Goal: Find specific page/section: Find specific page/section

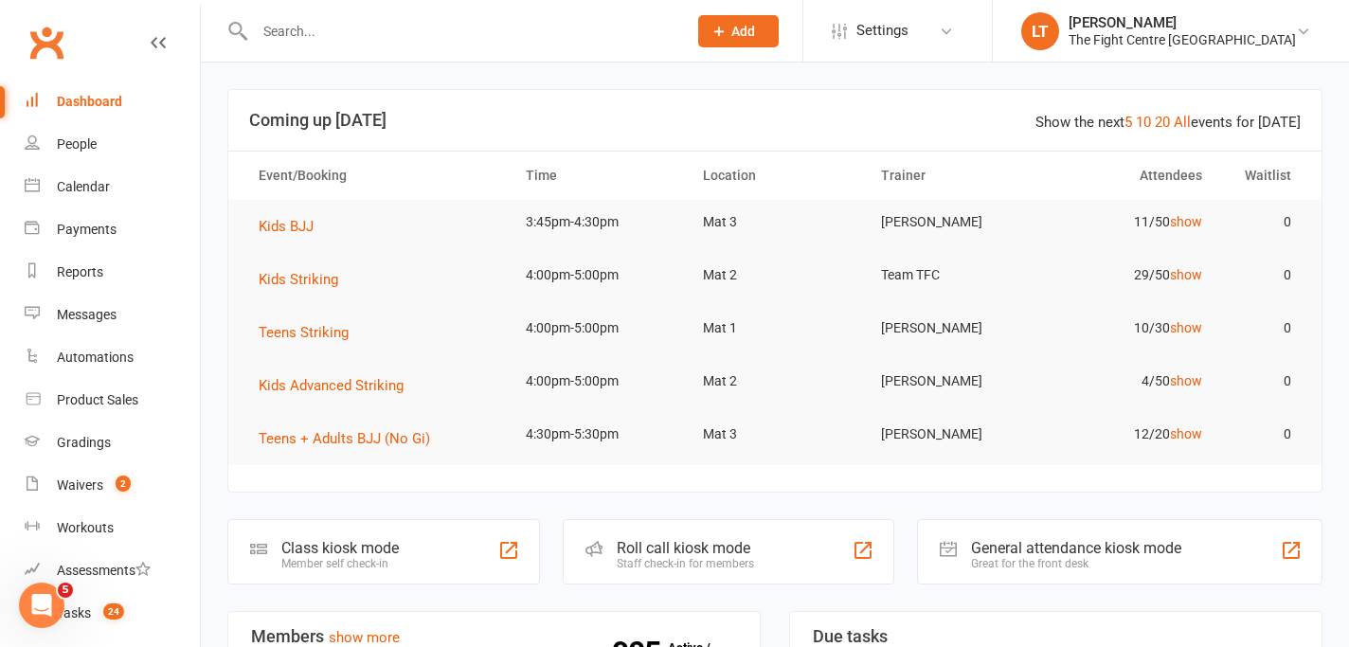
click at [443, 18] on input "text" at bounding box center [461, 31] width 425 height 27
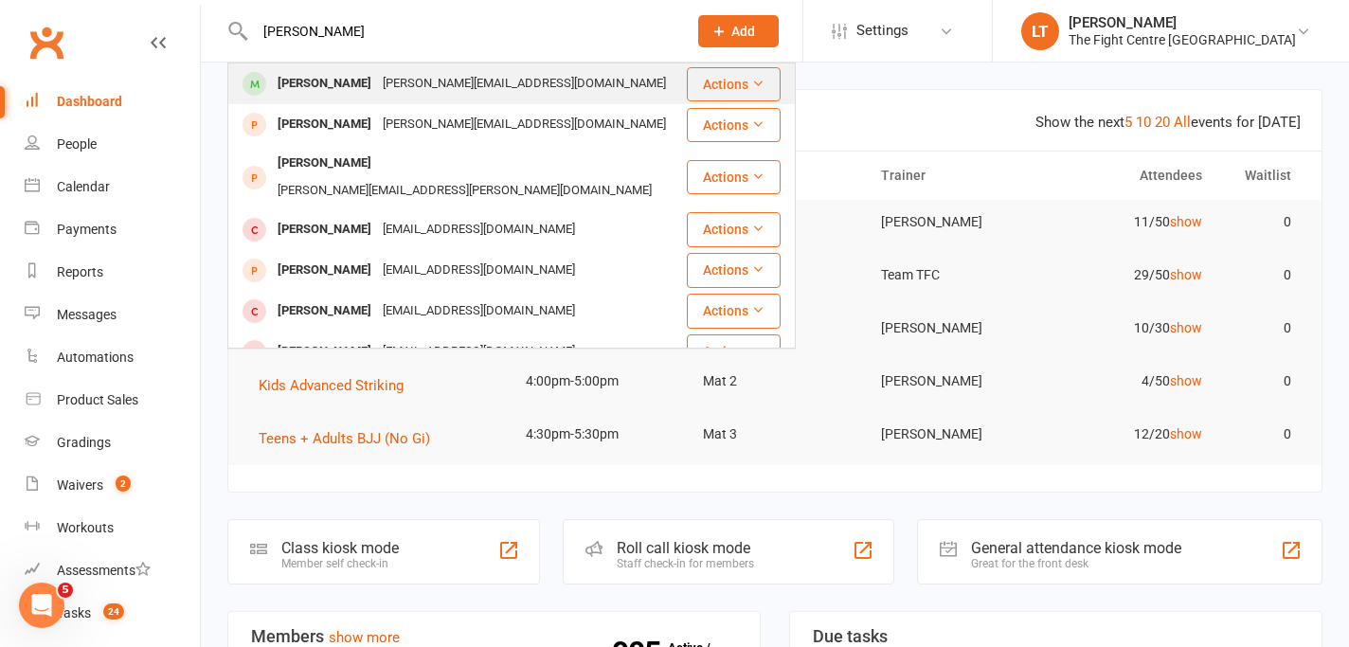
type input "[PERSON_NAME]"
click at [394, 83] on div "[PERSON_NAME][EMAIL_ADDRESS][DOMAIN_NAME]" at bounding box center [524, 83] width 295 height 27
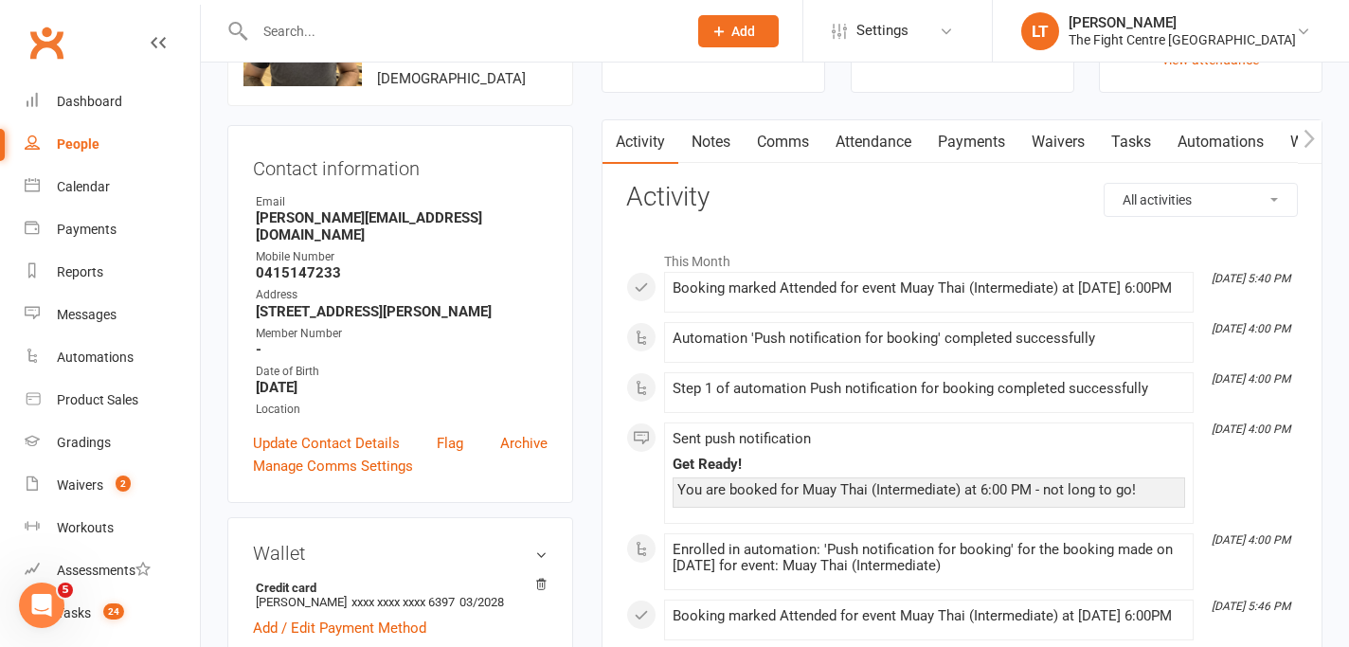
scroll to position [340, 0]
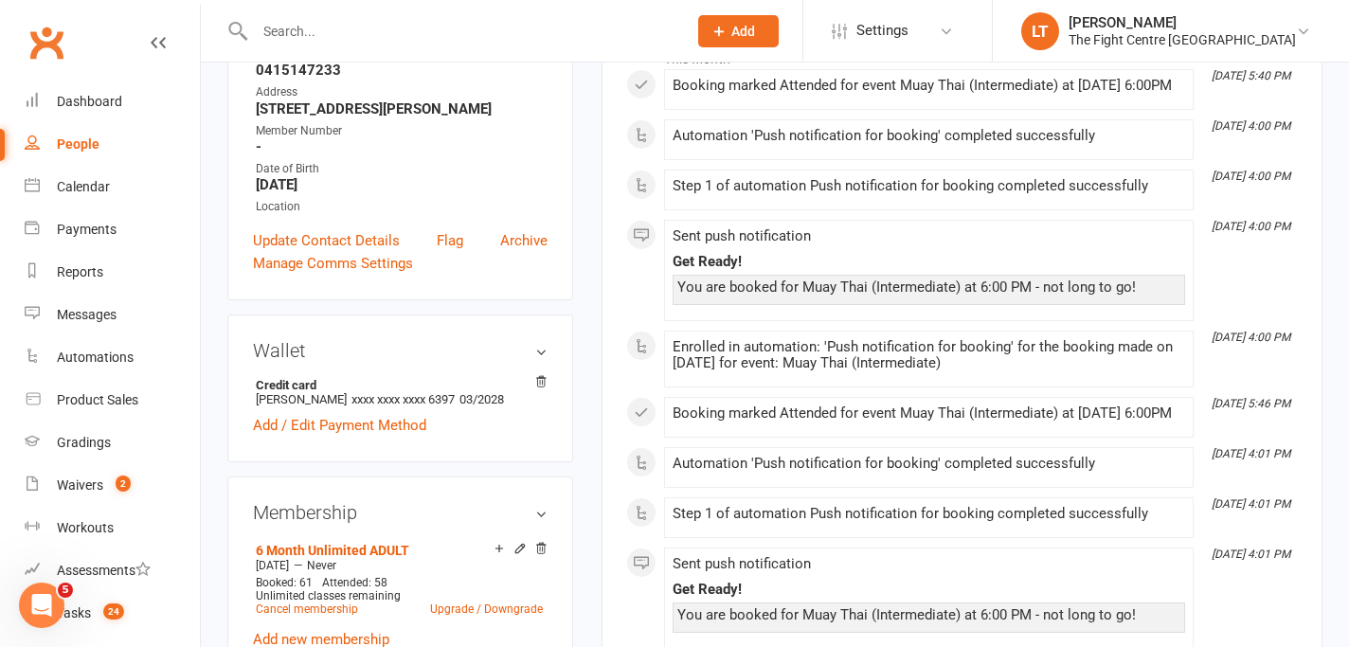
click at [791, 422] on div "Booking marked Attended for event Muay Thai (Intermediate) at [DATE] 6:00PM" at bounding box center [929, 414] width 513 height 16
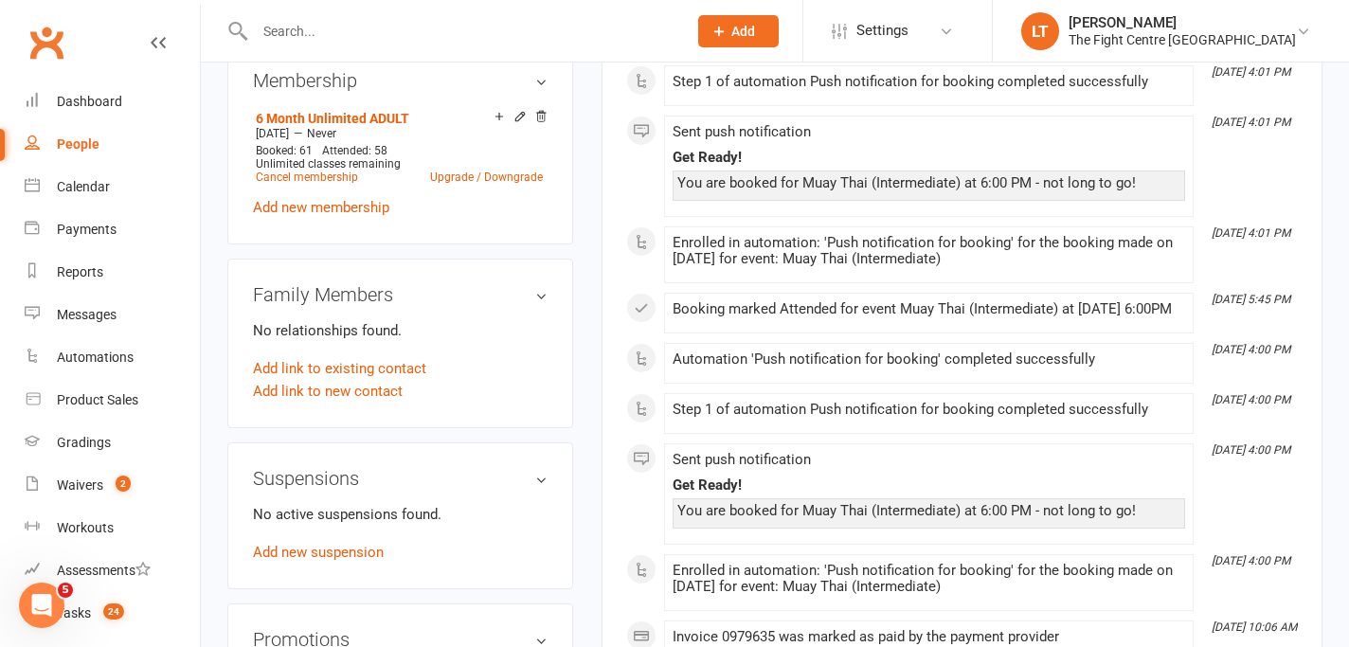
scroll to position [0, 0]
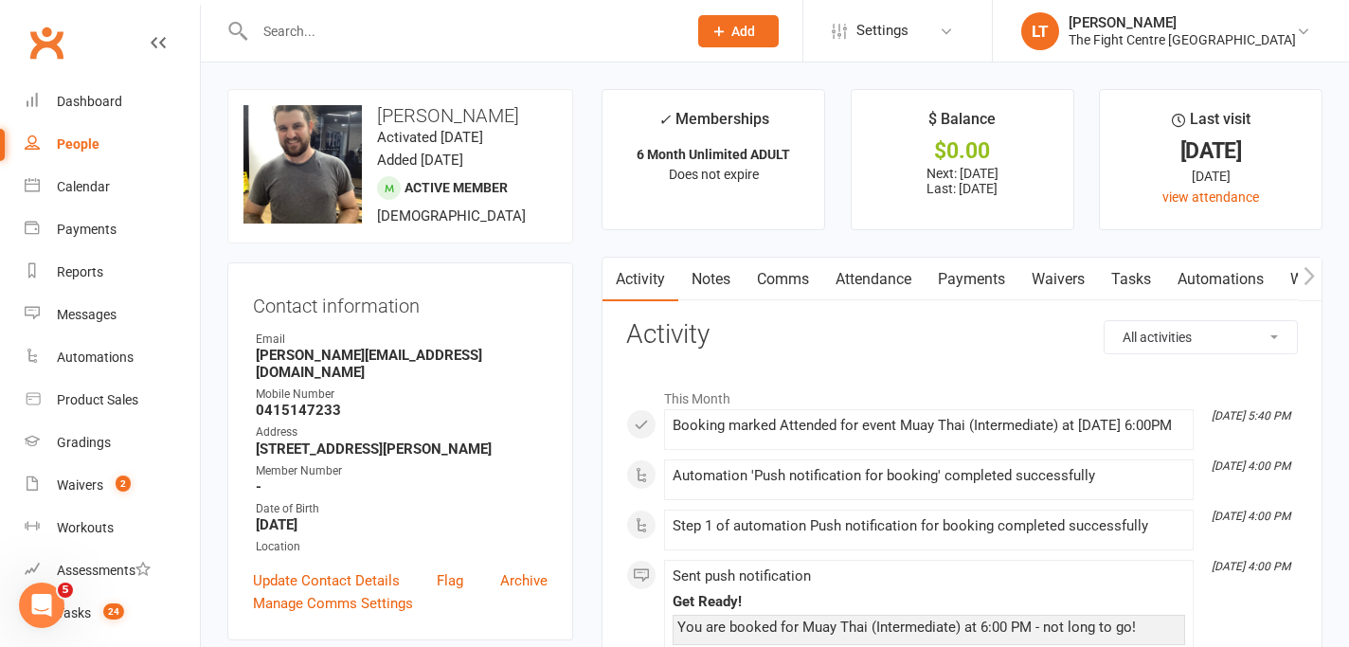
click at [389, 49] on div at bounding box center [450, 31] width 446 height 62
click at [389, 39] on input "text" at bounding box center [461, 31] width 425 height 27
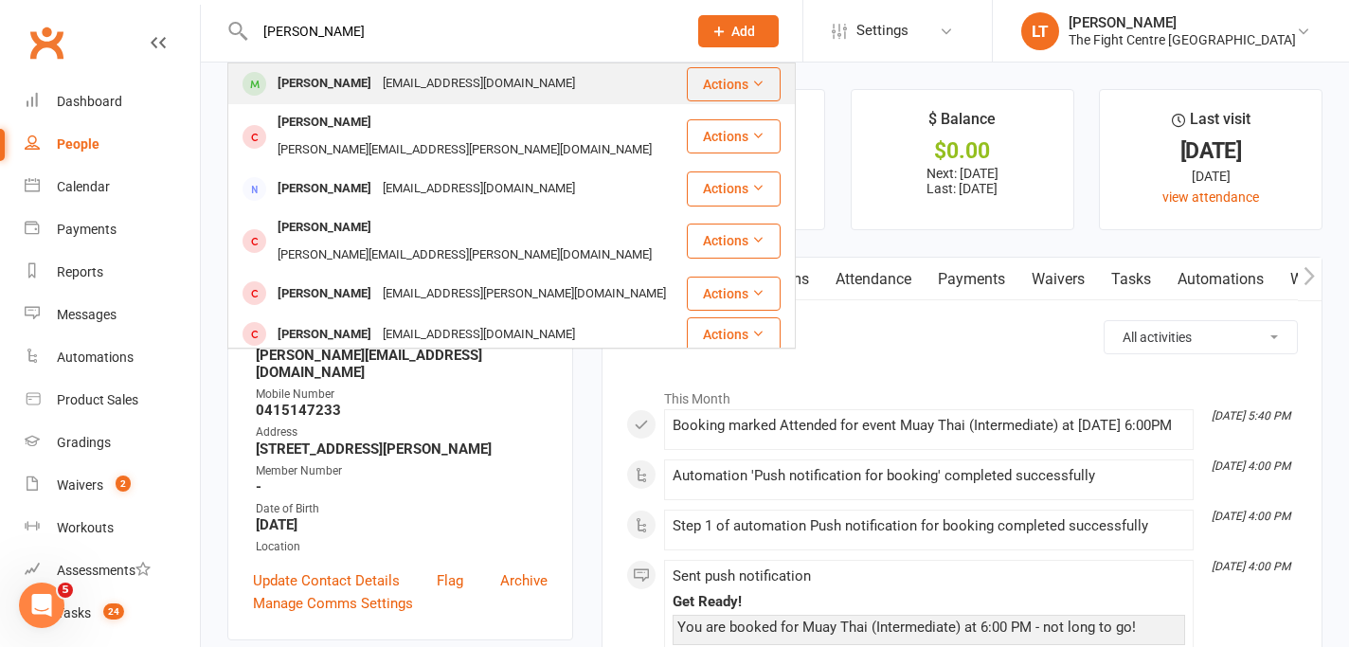
type input "james nash"
click at [336, 73] on div "James Nash" at bounding box center [324, 83] width 105 height 27
